Goal: Task Accomplishment & Management: Manage account settings

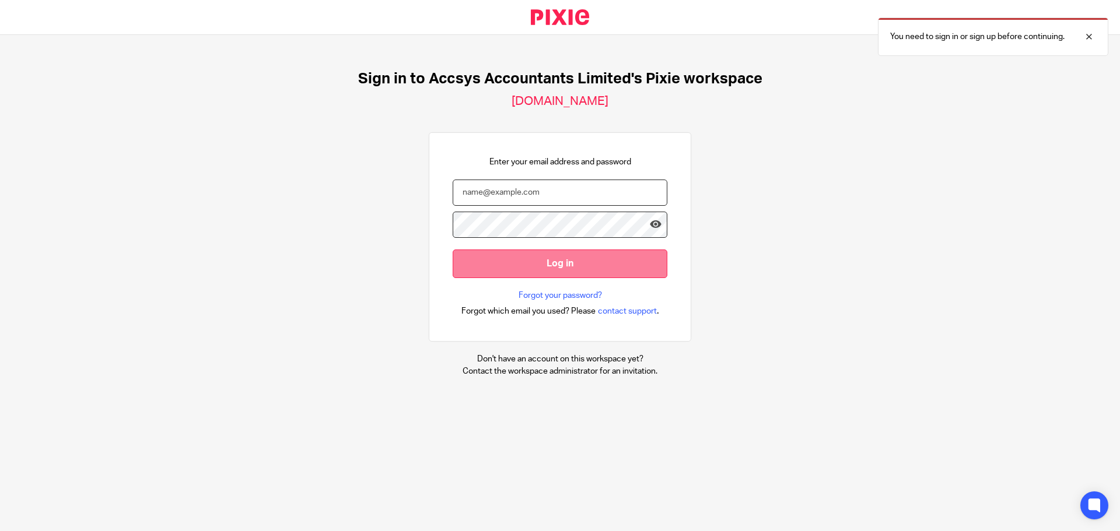
type input "[EMAIL_ADDRESS][DOMAIN_NAME]"
click at [546, 264] on input "Log in" at bounding box center [559, 264] width 215 height 29
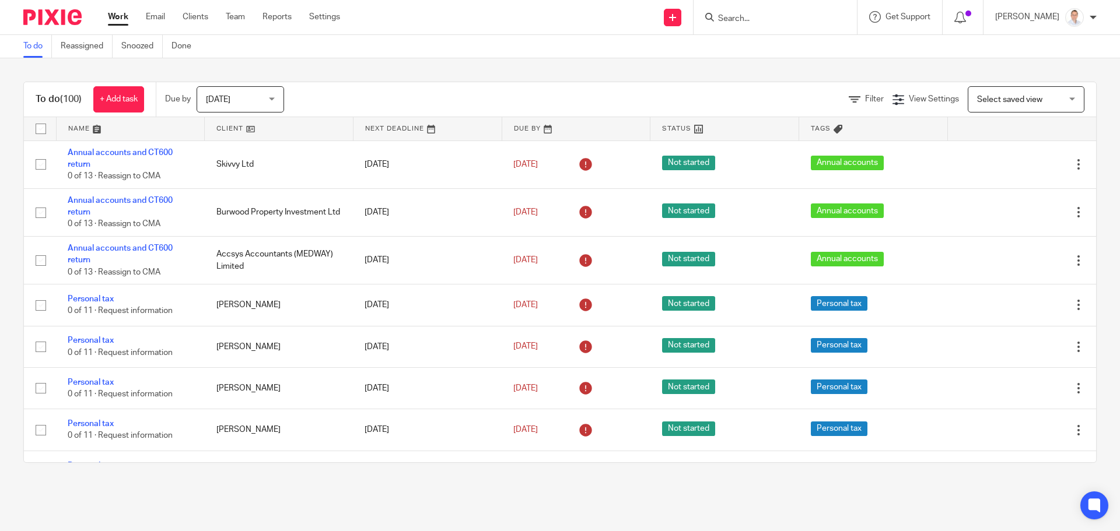
click at [865, 96] on span "Filter" at bounding box center [874, 99] width 19 height 8
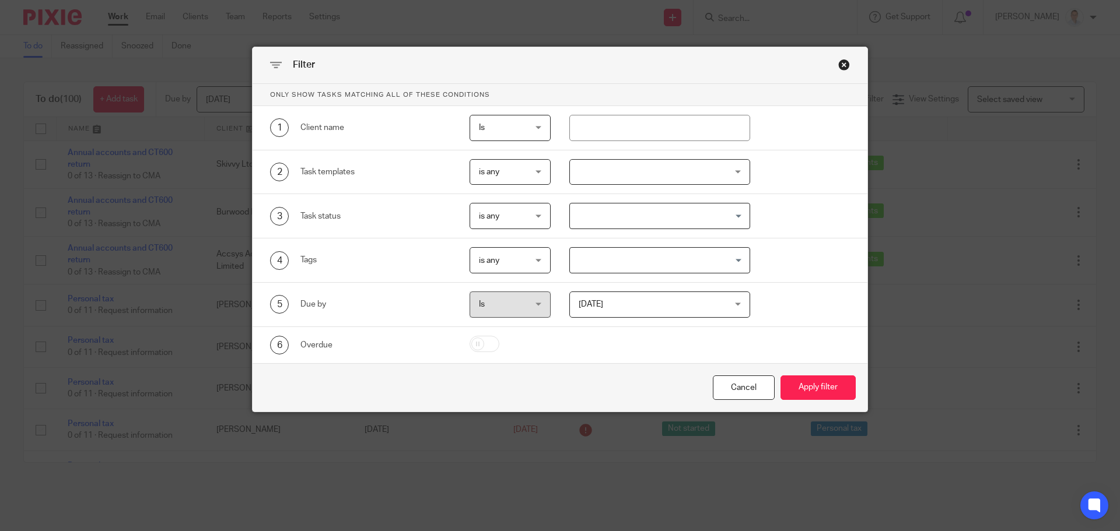
click at [600, 305] on span "[DATE]" at bounding box center [646, 304] width 137 height 24
click at [609, 249] on div "4 Tags is any is any is any is all is none is_any Loading..." at bounding box center [559, 260] width 615 height 44
click at [612, 258] on input "Search for option" at bounding box center [657, 260] width 173 height 20
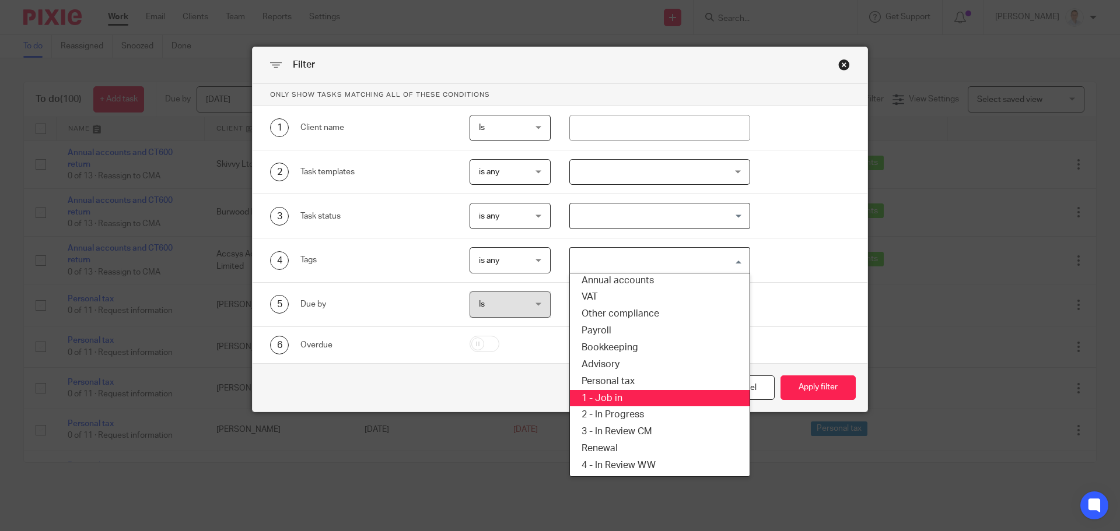
scroll to position [58, 0]
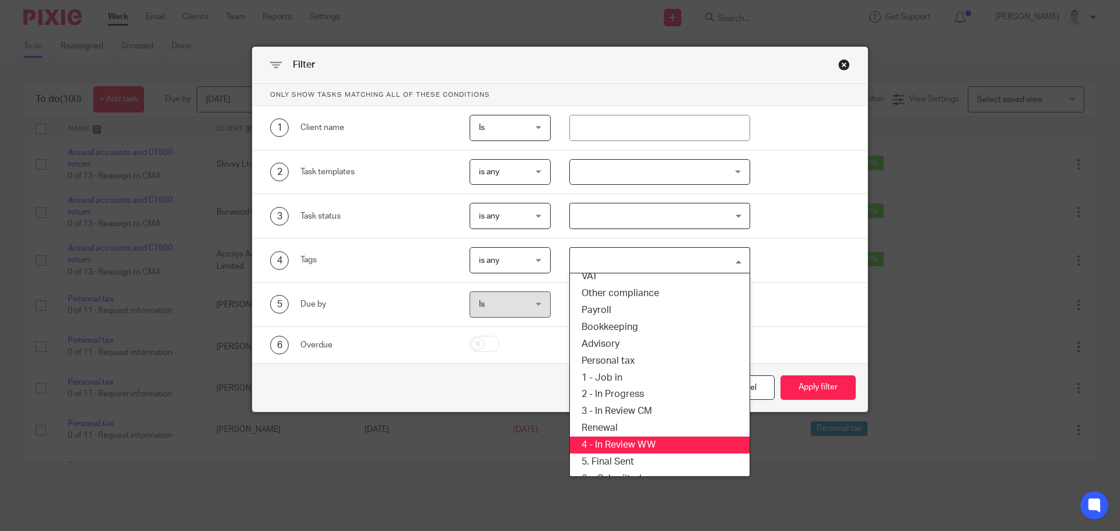
drag, startPoint x: 635, startPoint y: 443, endPoint x: 771, endPoint y: 418, distance: 138.2
click at [635, 444] on li "4 - In Review WW" at bounding box center [660, 445] width 180 height 17
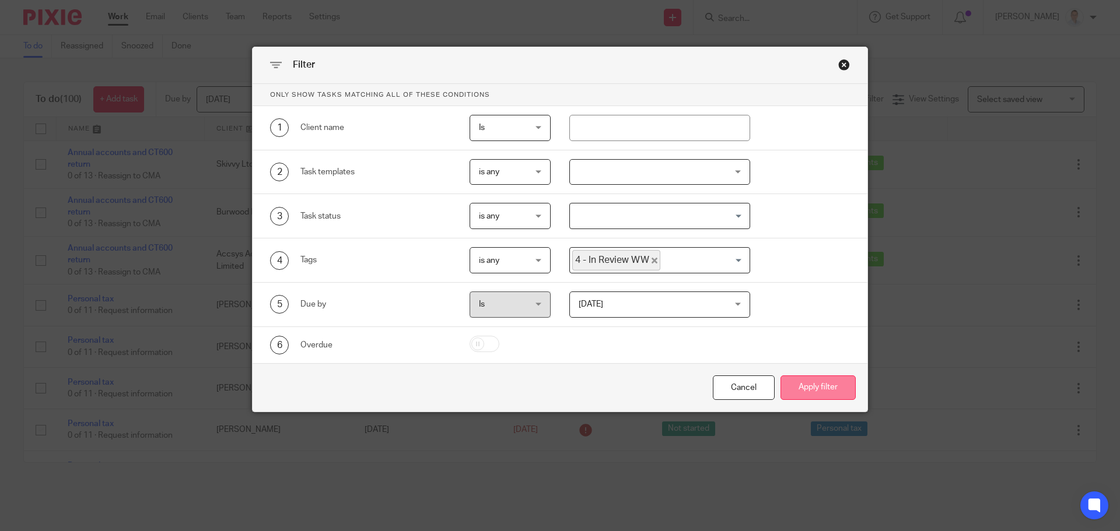
click at [815, 398] on button "Apply filter" at bounding box center [817, 388] width 75 height 25
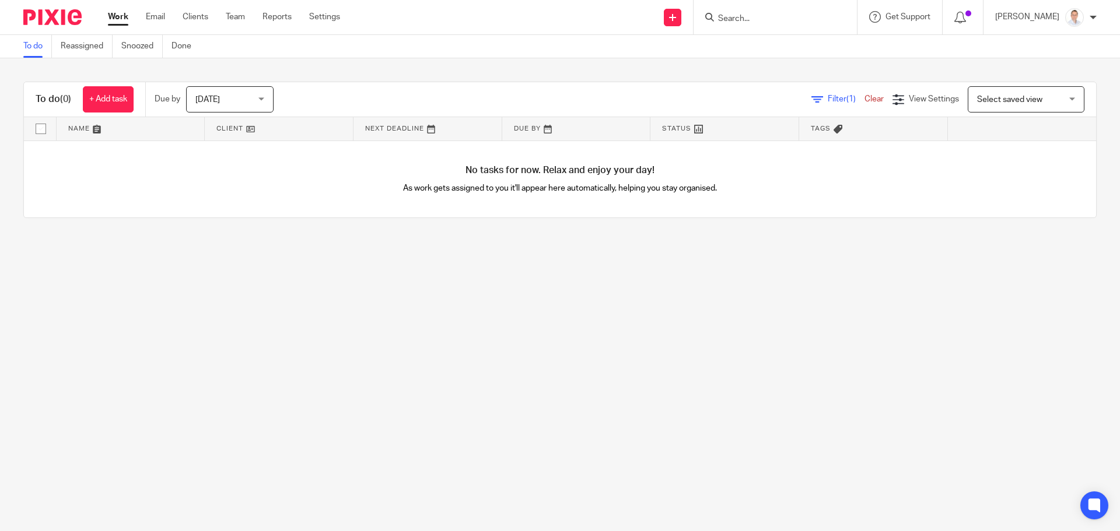
click at [227, 100] on span "[DATE]" at bounding box center [226, 99] width 62 height 24
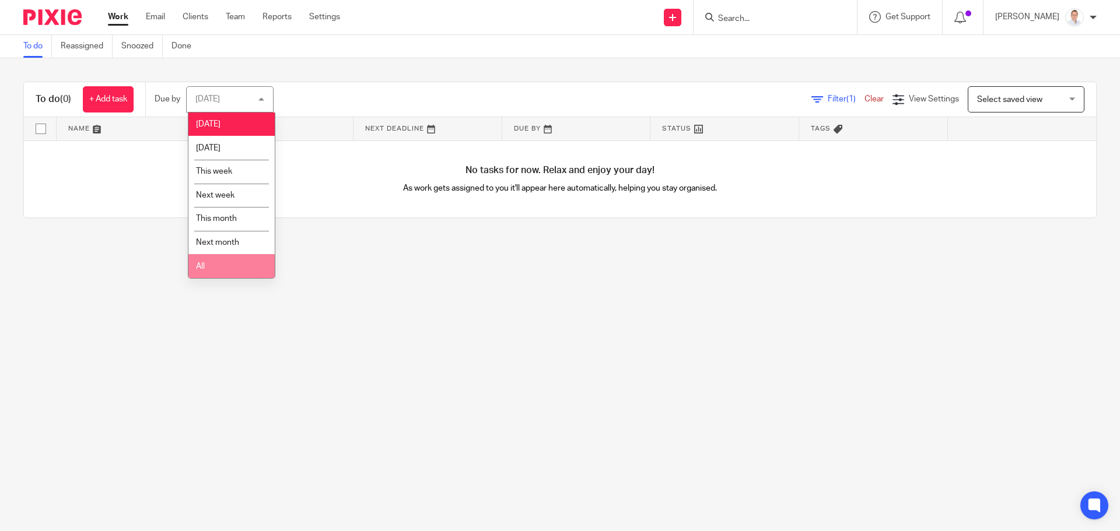
click at [226, 269] on li "All" at bounding box center [231, 266] width 86 height 24
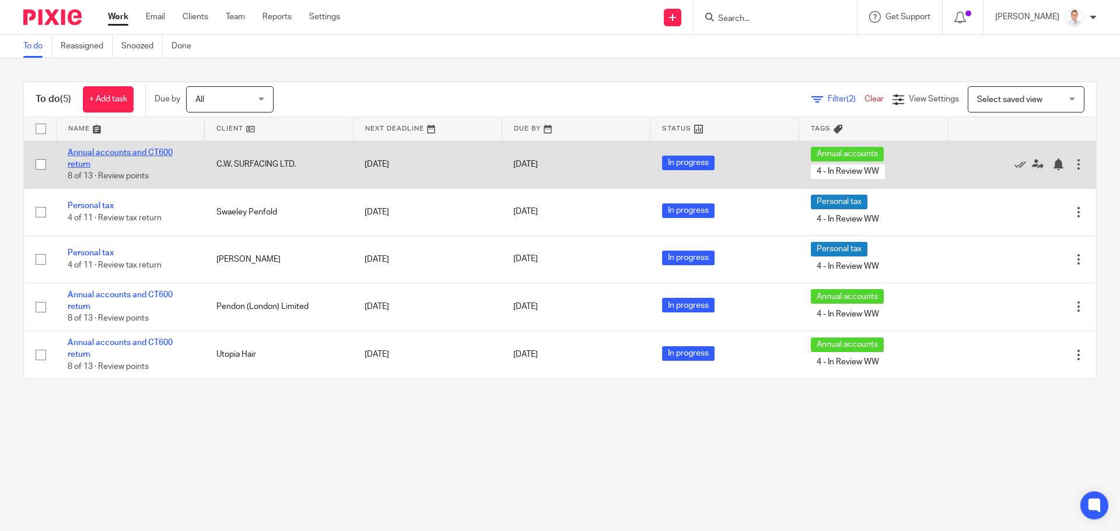
click at [87, 152] on link "Annual accounts and CT600 return" at bounding box center [120, 159] width 105 height 20
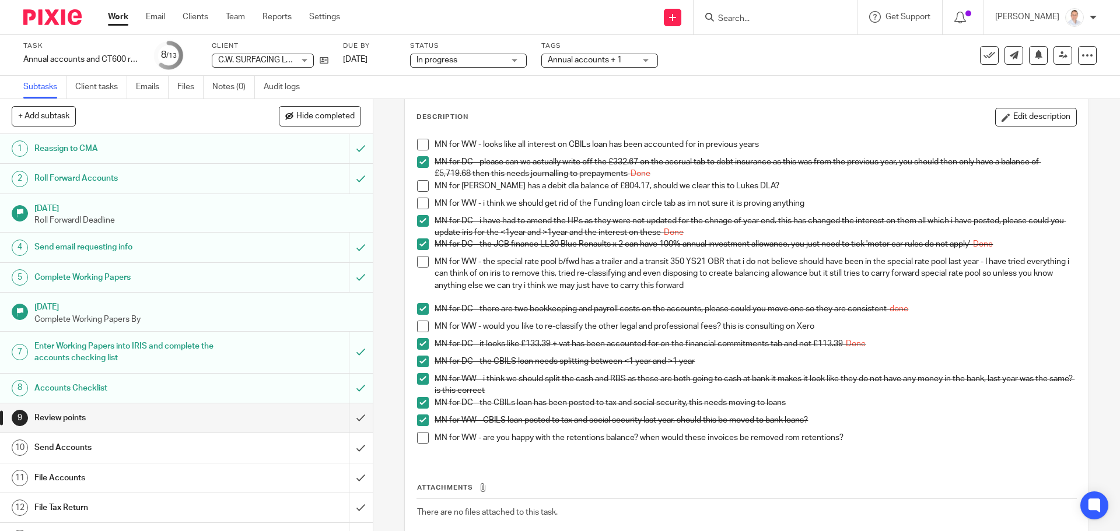
scroll to position [58, 0]
click at [1010, 118] on button "Edit description" at bounding box center [1036, 116] width 82 height 19
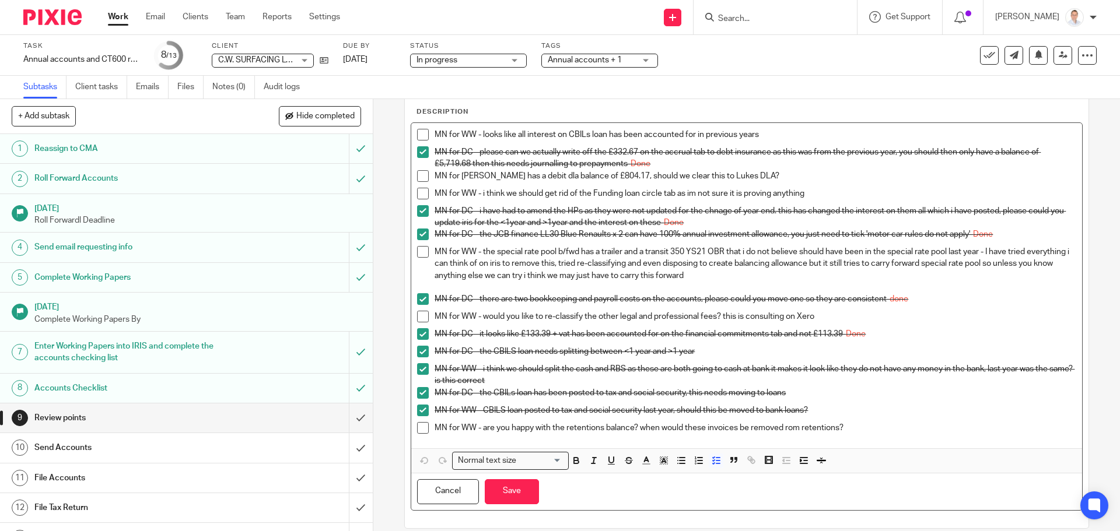
click at [904, 420] on div "MN for WW - CBILS loan posted to tax and social security last year, should this…" at bounding box center [754, 413] width 641 height 17
click at [900, 425] on p "MN for WW - are you happy with the retentions balance? when would these invoice…" at bounding box center [754, 428] width 641 height 12
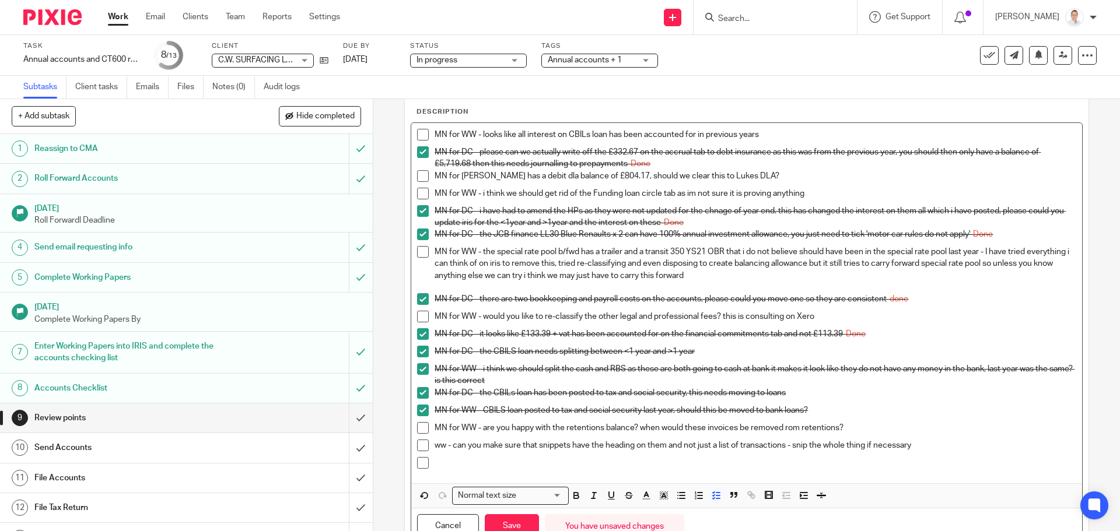
click at [597, 466] on p at bounding box center [754, 463] width 641 height 12
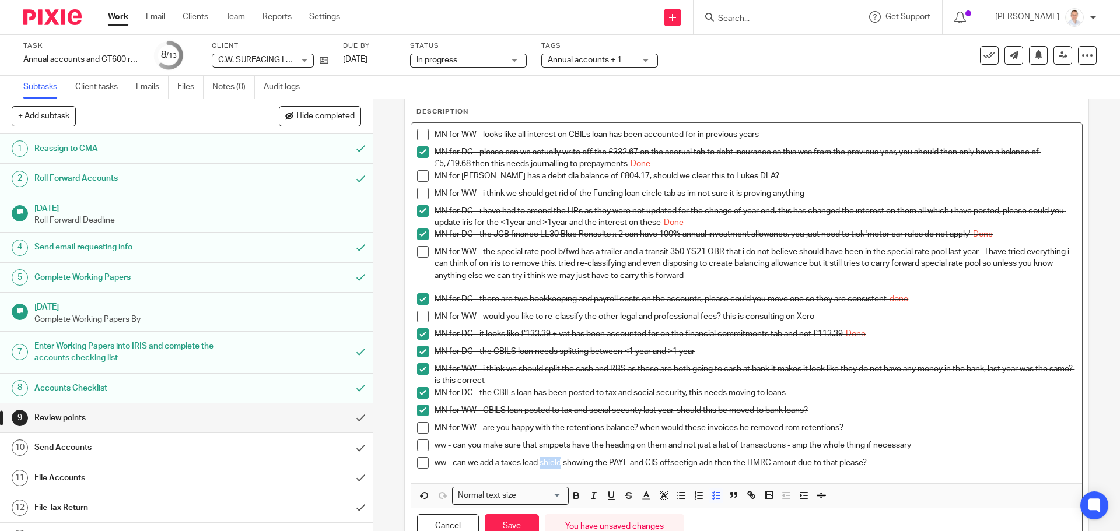
drag, startPoint x: 560, startPoint y: 459, endPoint x: 539, endPoint y: 464, distance: 22.0
click at [539, 464] on p "ww - can we add a taxes lead shield showing the PAYE and CIS offseetign adn the…" at bounding box center [754, 463] width 641 height 12
click at [776, 463] on p "ww - can we add a taxes lead schedule showing the PAYE and CIS offsetting and t…" at bounding box center [754, 463] width 641 height 12
click at [777, 463] on p "ww - can we add a taxes lead schedule showing the PAYE and CIS offsetting and t…" at bounding box center [754, 463] width 641 height 12
click at [822, 399] on div "MN for DC - the CBILs loan has been posted to tax and social security, this nee…" at bounding box center [754, 395] width 641 height 17
